Goal: Task Accomplishment & Management: Manage account settings

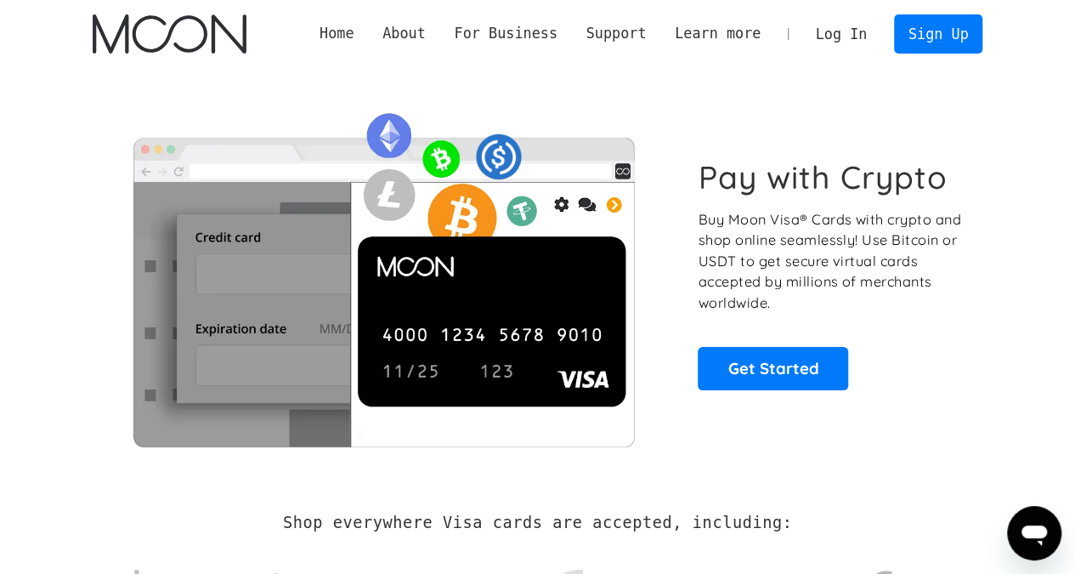
click at [840, 42] on link "Log In" at bounding box center [842, 33] width 80 height 37
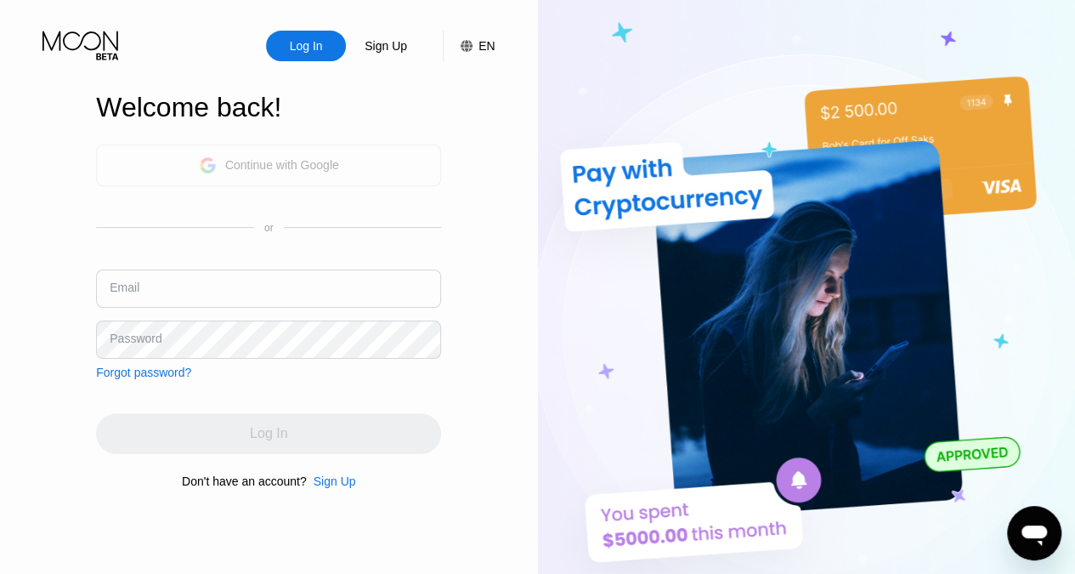
click at [292, 162] on div "Continue with Google" at bounding box center [282, 165] width 114 height 14
